Goal: Navigation & Orientation: Find specific page/section

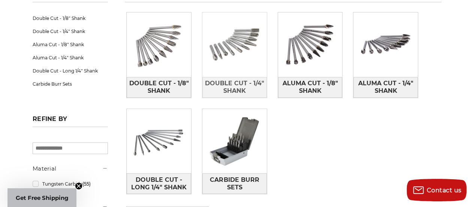
scroll to position [132, 0]
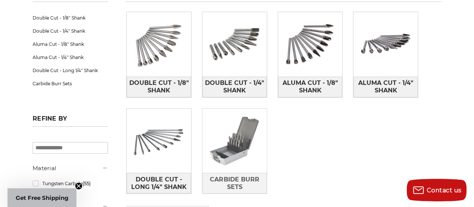
click at [233, 118] on img at bounding box center [235, 140] width 65 height 65
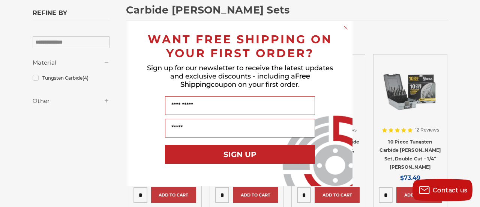
click at [347, 29] on circle "Close dialog" at bounding box center [345, 27] width 7 height 7
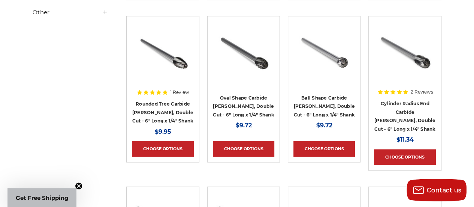
scroll to position [507, 0]
